Goal: Transaction & Acquisition: Book appointment/travel/reservation

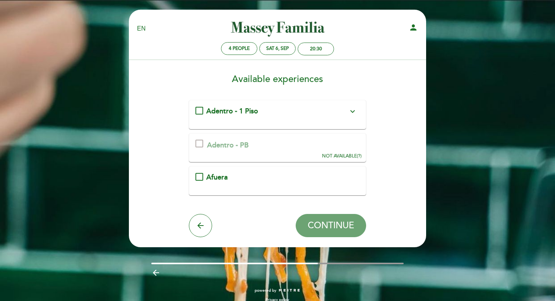
click at [266, 115] on div "Adentro - 1 Piso expand_more" at bounding box center [277, 111] width 142 height 10
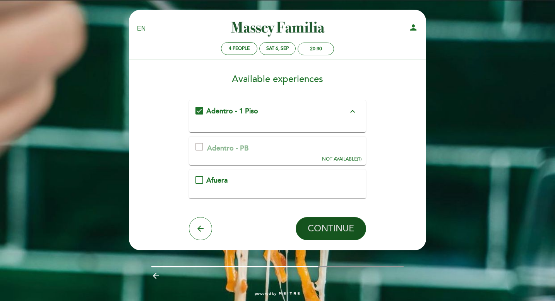
click at [331, 229] on span "CONTINUE" at bounding box center [331, 228] width 46 height 11
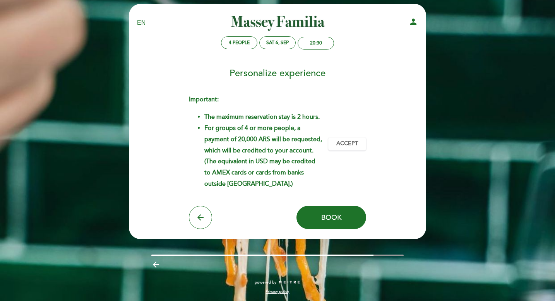
scroll to position [7, 0]
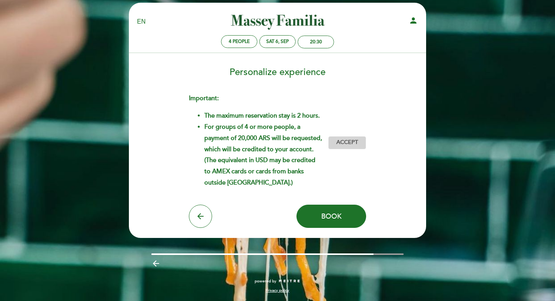
click at [358, 142] on span "Accept" at bounding box center [347, 143] width 22 height 8
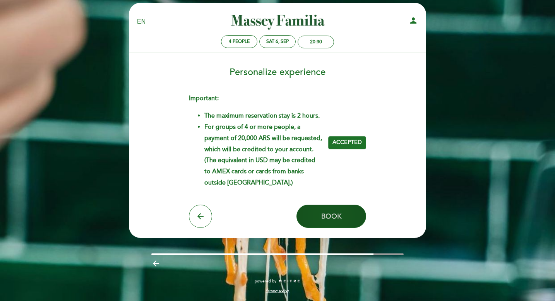
click at [340, 214] on span "Book" at bounding box center [331, 216] width 21 height 9
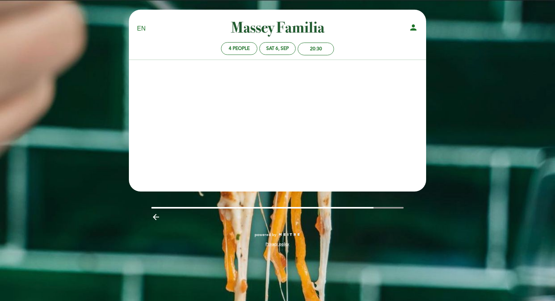
scroll to position [0, 0]
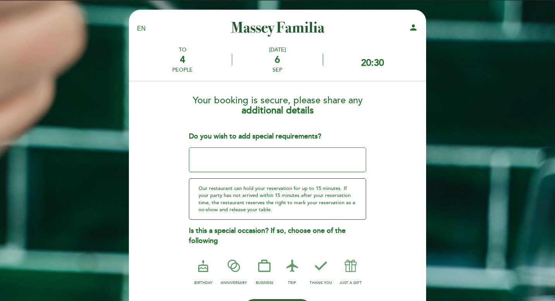
click at [384, 62] on div "20:30" at bounding box center [372, 62] width 23 height 11
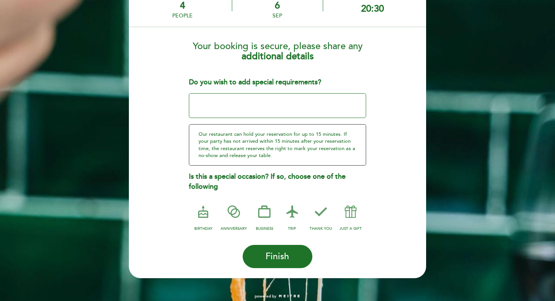
scroll to position [62, 0]
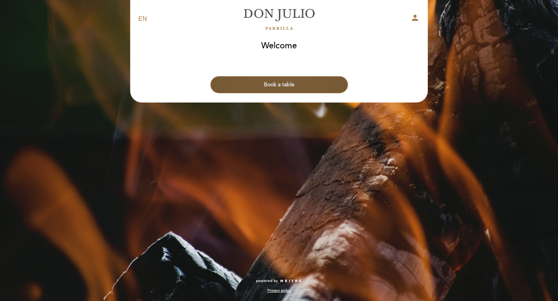
click at [277, 86] on button "Book a table" at bounding box center [278, 84] width 137 height 17
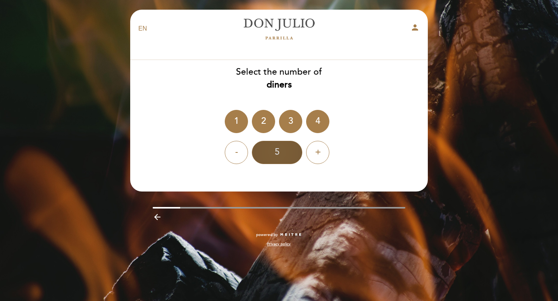
click at [276, 157] on div "5" at bounding box center [277, 152] width 50 height 23
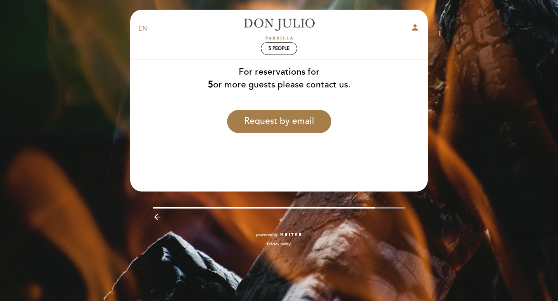
click at [158, 217] on icon "arrow_backward" at bounding box center [157, 217] width 9 height 9
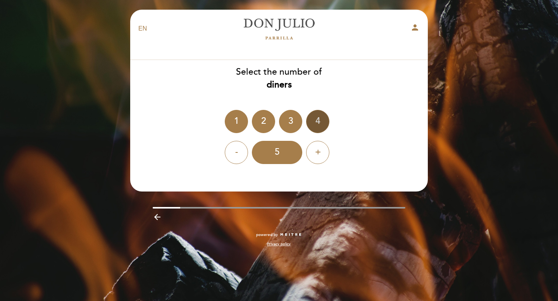
click at [317, 119] on div "4" at bounding box center [317, 121] width 23 height 23
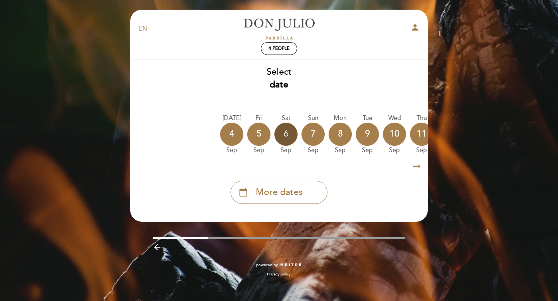
click at [287, 130] on div "6" at bounding box center [285, 134] width 23 height 23
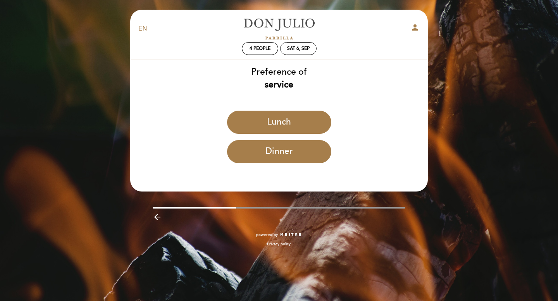
click at [286, 167] on div "Dinner" at bounding box center [279, 154] width 298 height 29
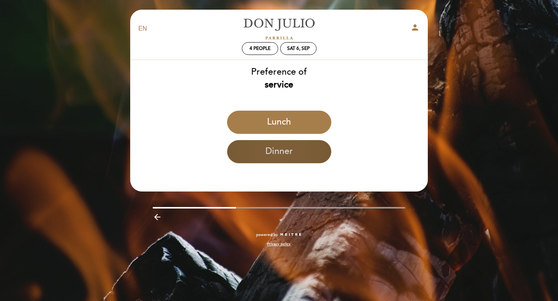
click at [290, 156] on button "Dinner" at bounding box center [279, 151] width 104 height 23
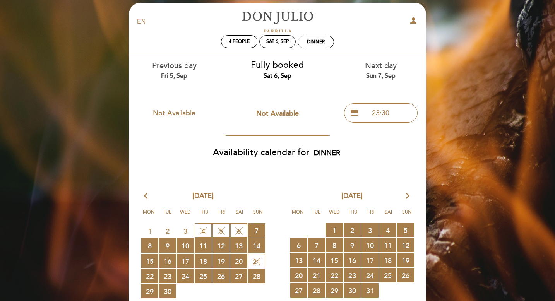
scroll to position [8, 0]
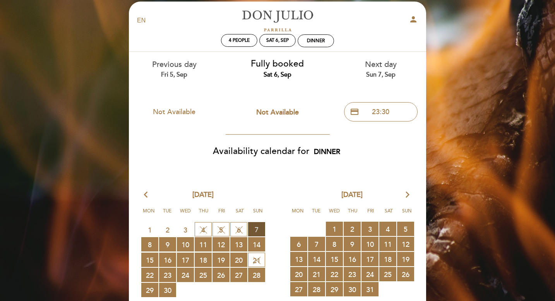
click at [257, 228] on span "7 RESERVATIONS AVAILABLE" at bounding box center [256, 229] width 17 height 14
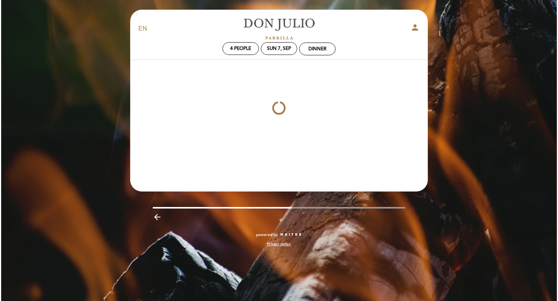
scroll to position [0, 0]
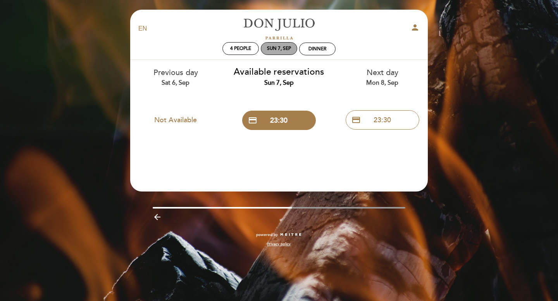
click at [280, 48] on div "Sun 7, Sep" at bounding box center [279, 49] width 24 height 6
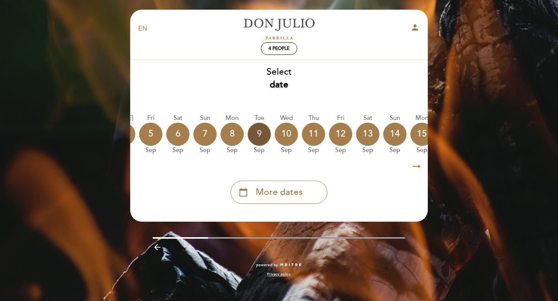
scroll to position [0, 111]
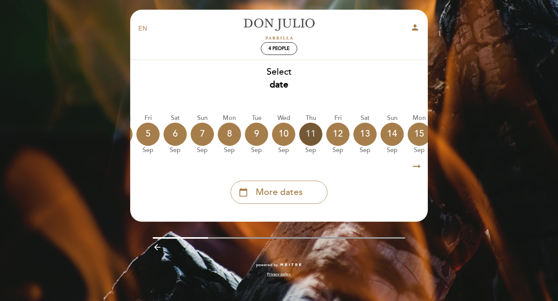
click at [319, 135] on div "11" at bounding box center [310, 134] width 23 height 23
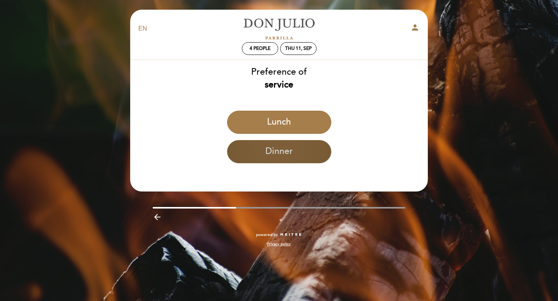
click at [300, 154] on button "Dinner" at bounding box center [279, 151] width 104 height 23
